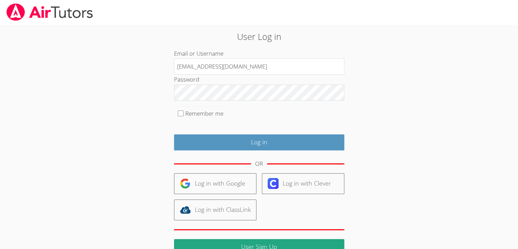
type input "[EMAIL_ADDRESS][DOMAIN_NAME]"
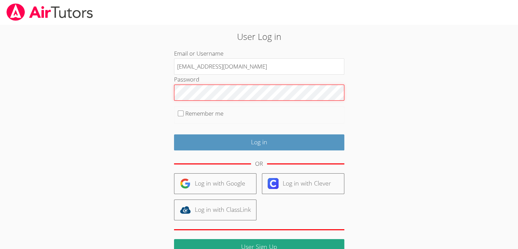
click at [174, 134] on input "Log in" at bounding box center [259, 142] width 170 height 16
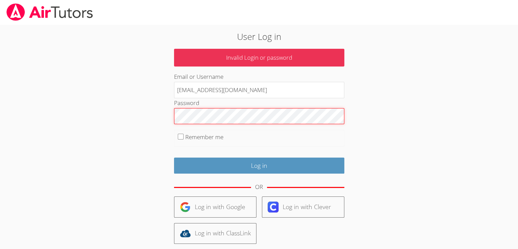
click at [174, 157] on input "Log in" at bounding box center [259, 165] width 170 height 16
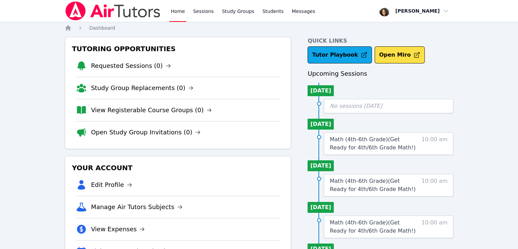
click at [481, 94] on div "Home Sessions Study Groups Students Messages Open user menu [PERSON_NAME] Open …" at bounding box center [259, 189] width 518 height 379
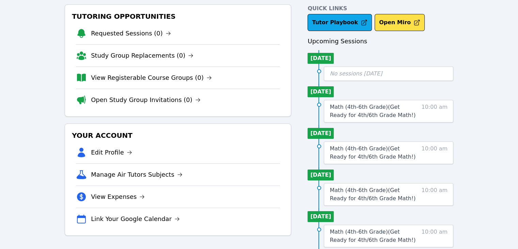
scroll to position [68, 0]
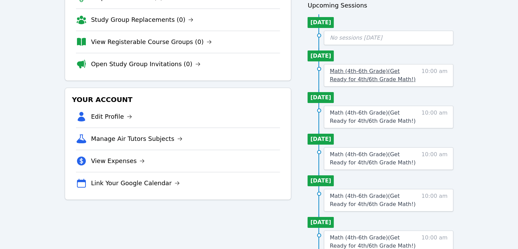
click at [352, 77] on span "Math (4th-6th Grade) ( Get Ready for 4th/6th Grade Math! )" at bounding box center [373, 75] width 86 height 15
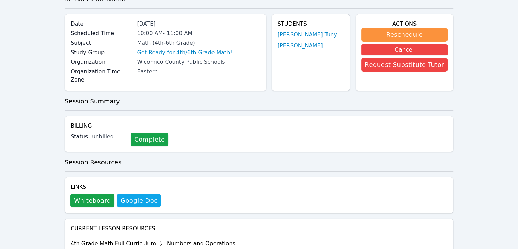
scroll to position [47, 0]
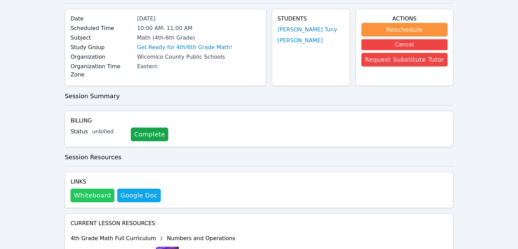
click at [100, 188] on button "Whiteboard" at bounding box center [93, 195] width 44 height 14
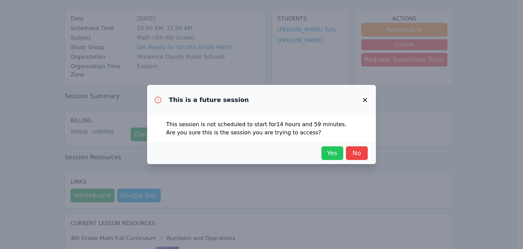
click at [332, 155] on span "Yes" at bounding box center [332, 153] width 15 height 10
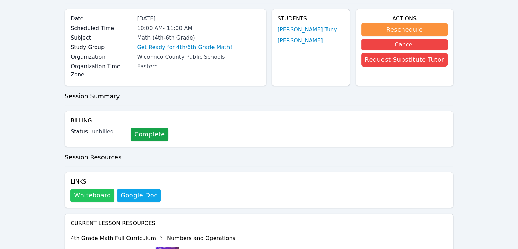
click at [94, 192] on button "Whiteboard" at bounding box center [93, 195] width 44 height 14
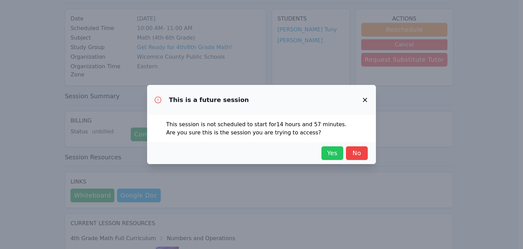
click at [327, 151] on span "Yes" at bounding box center [332, 153] width 15 height 10
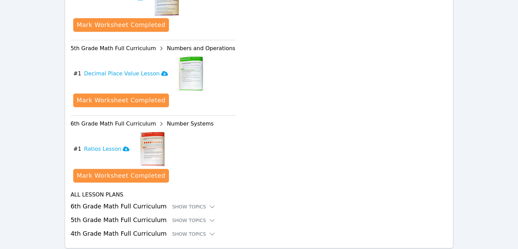
scroll to position [320, 0]
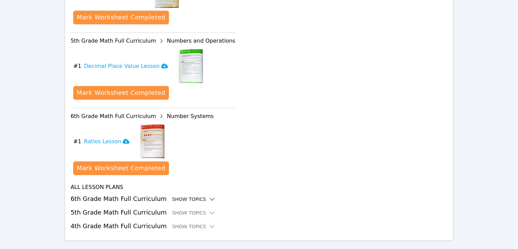
click at [187, 196] on div "Show Topics" at bounding box center [194, 199] width 44 height 7
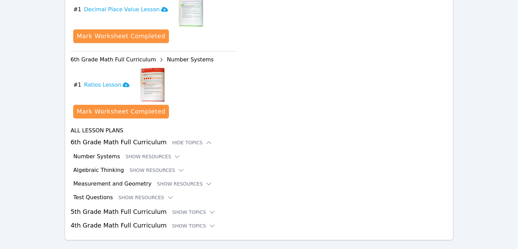
scroll to position [380, 0]
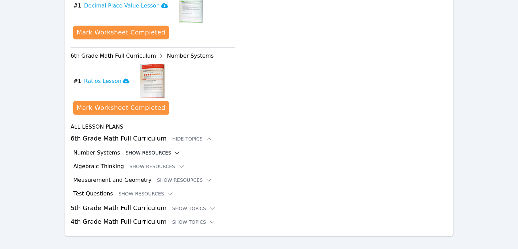
click at [133, 149] on button "Show Resources" at bounding box center [152, 152] width 55 height 7
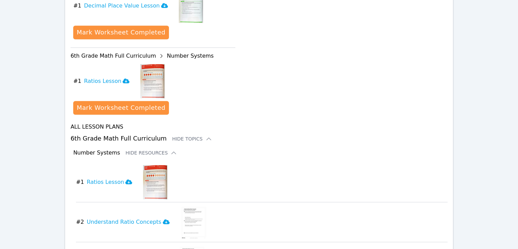
click at [170, 149] on icon at bounding box center [173, 152] width 7 height 7
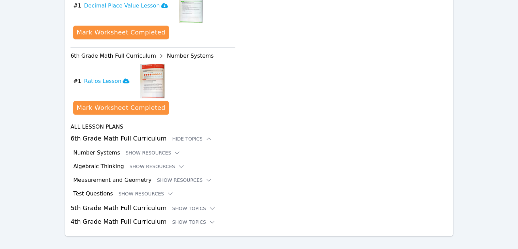
click at [174, 149] on icon at bounding box center [177, 152] width 7 height 7
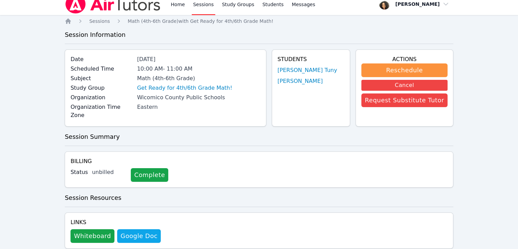
scroll to position [4, 0]
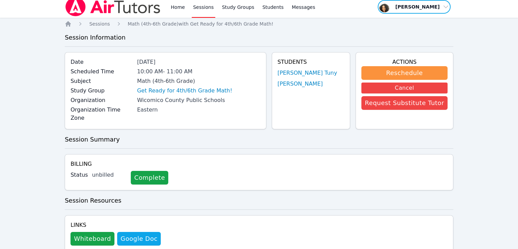
click at [422, 4] on span "button" at bounding box center [414, 6] width 74 height 15
click at [420, 32] on button "Logout" at bounding box center [416, 35] width 65 height 12
